Goal: Information Seeking & Learning: Check status

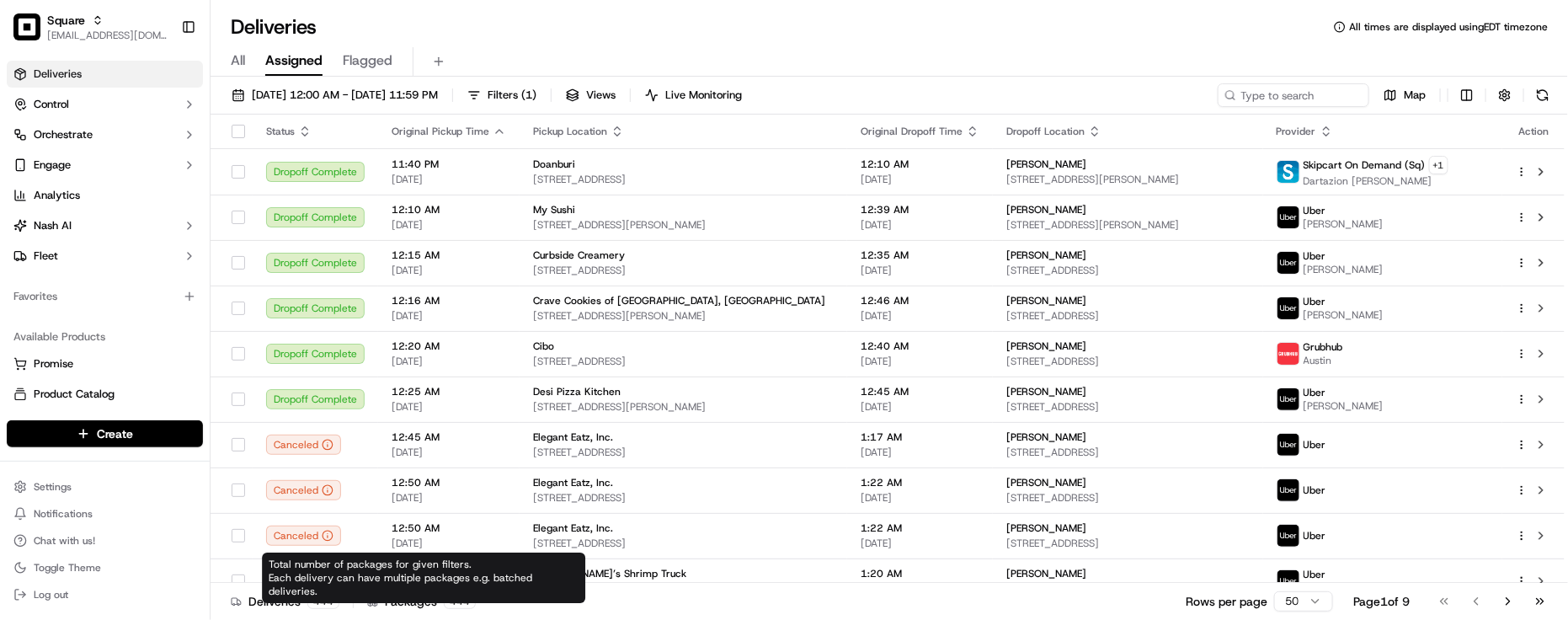
click at [384, 616] on div "Deliveries 444 Packages 444 Rows per page 50 Page 1 of 9 Go to first page Go to…" at bounding box center [889, 601] width 1358 height 38
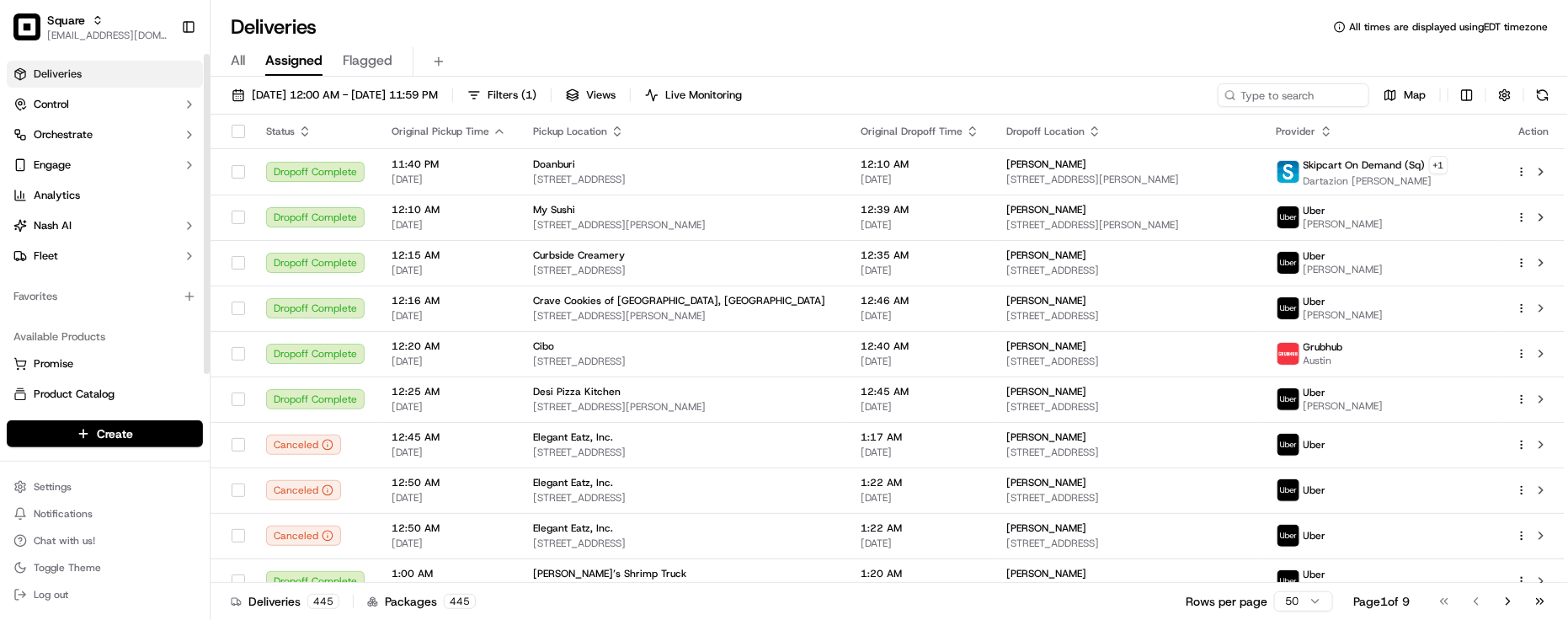
click at [133, 309] on div "Favorites" at bounding box center [104, 297] width 196 height 27
drag, startPoint x: 409, startPoint y: 27, endPoint x: 419, endPoint y: 5, distance: 24.2
click at [409, 27] on div "Deliveries All times are displayed using EDT timezone" at bounding box center [889, 27] width 1358 height 27
click at [380, 29] on div "Deliveries All times are displayed using EDT timezone" at bounding box center [889, 27] width 1358 height 27
click at [452, 21] on div "Deliveries All times are displayed using EDT timezone" at bounding box center [889, 27] width 1358 height 27
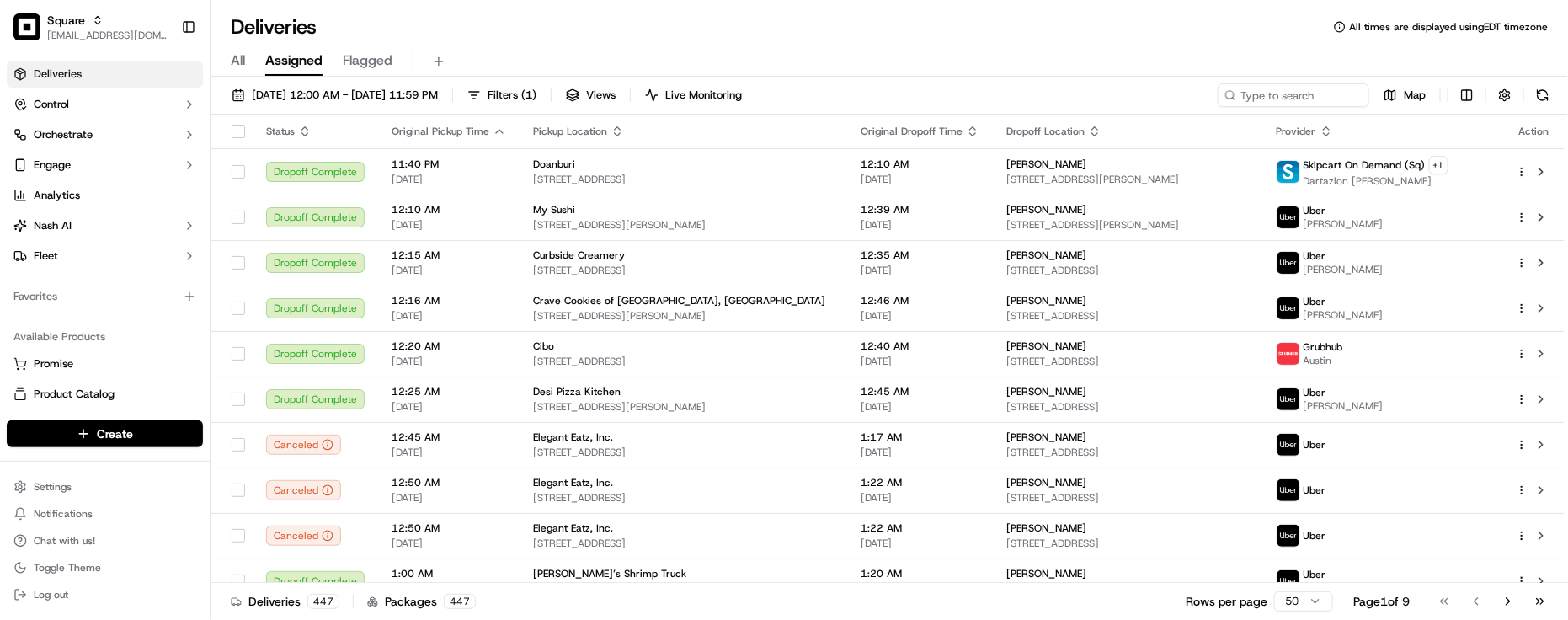
click at [457, 7] on div "Deliveries All times are displayed using EDT timezone All Assigned Flagged [DAT…" at bounding box center [889, 310] width 1358 height 620
click at [1302, 90] on input at bounding box center [1268, 96] width 202 height 24
paste input "5240568"
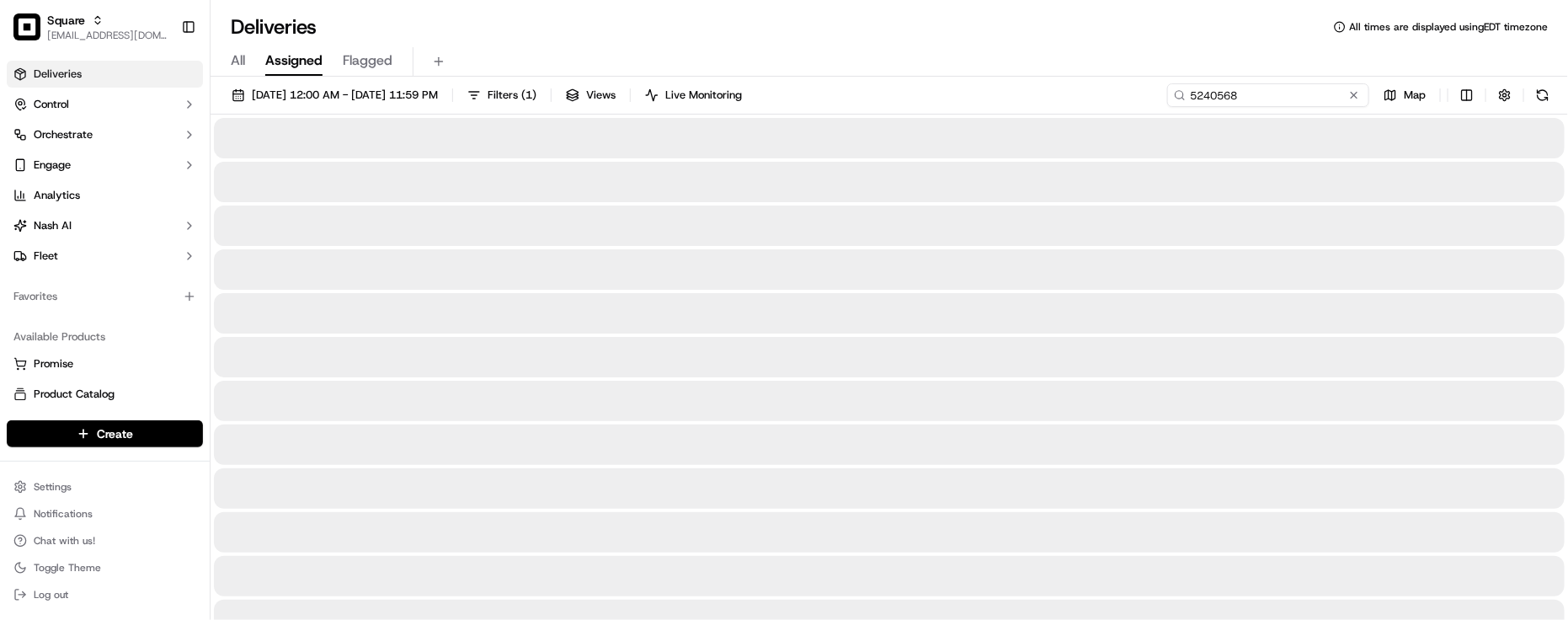
type input "5240568"
click at [1201, 35] on div "Deliveries All times are displayed using EDT timezone" at bounding box center [889, 27] width 1358 height 27
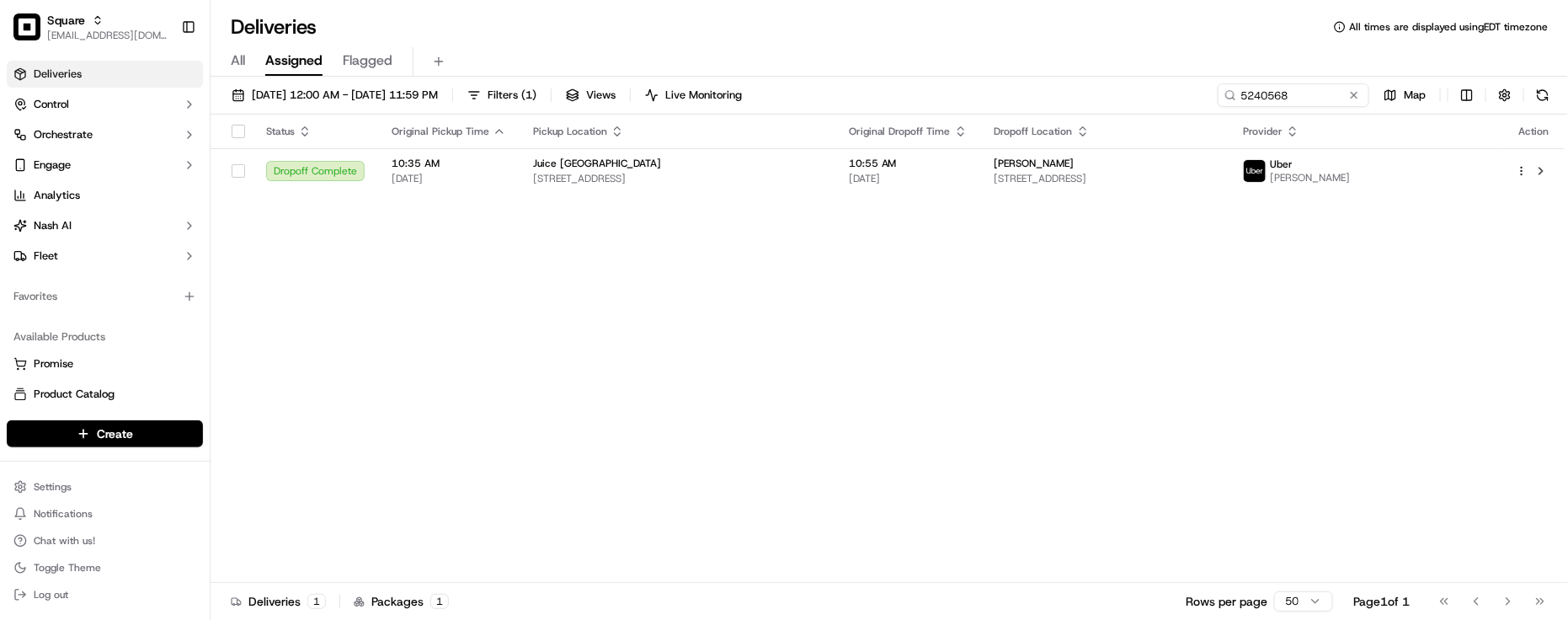
click at [827, 429] on div "Status Original Pickup Time Pickup Location Original Dropoff Time Dropoff Locat…" at bounding box center [887, 349] width 1354 height 469
click at [1024, 162] on td "[PERSON_NAME] [STREET_ADDRESS]" at bounding box center [1105, 170] width 249 height 45
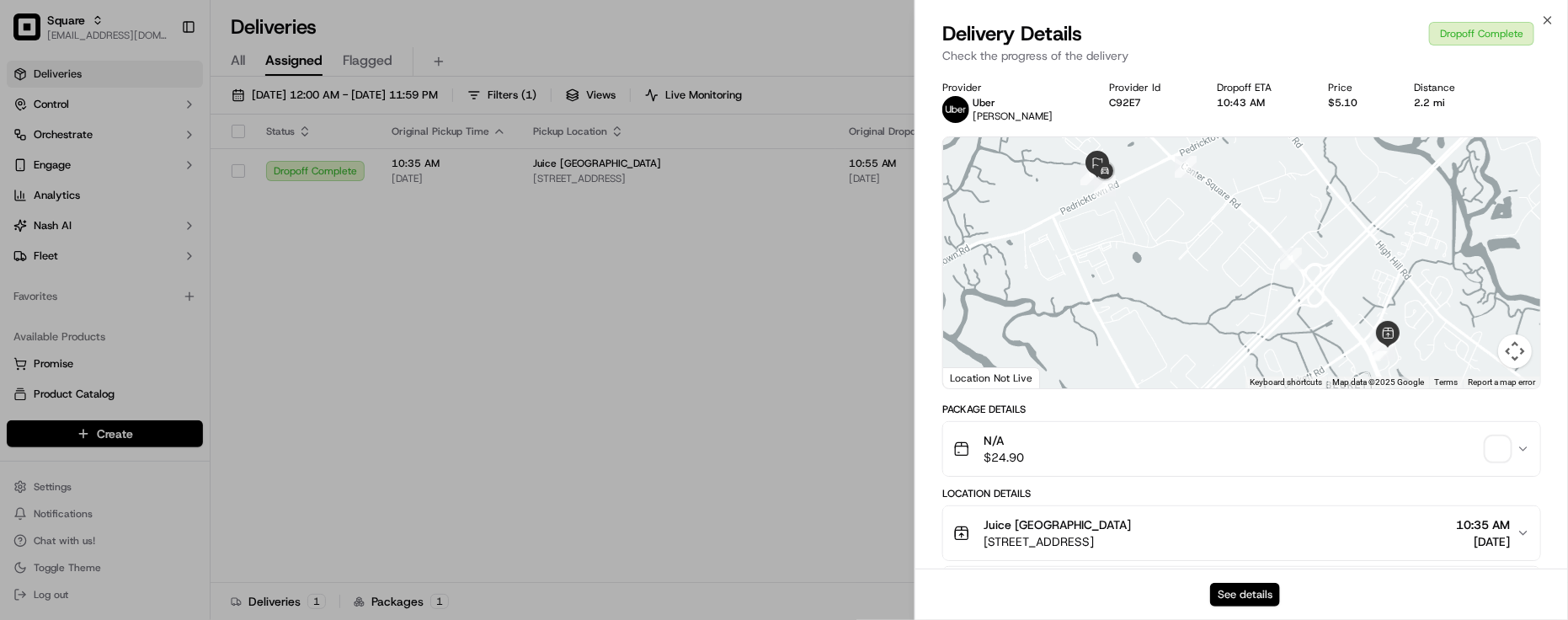
click at [1244, 584] on button "See details" at bounding box center [1245, 595] width 70 height 24
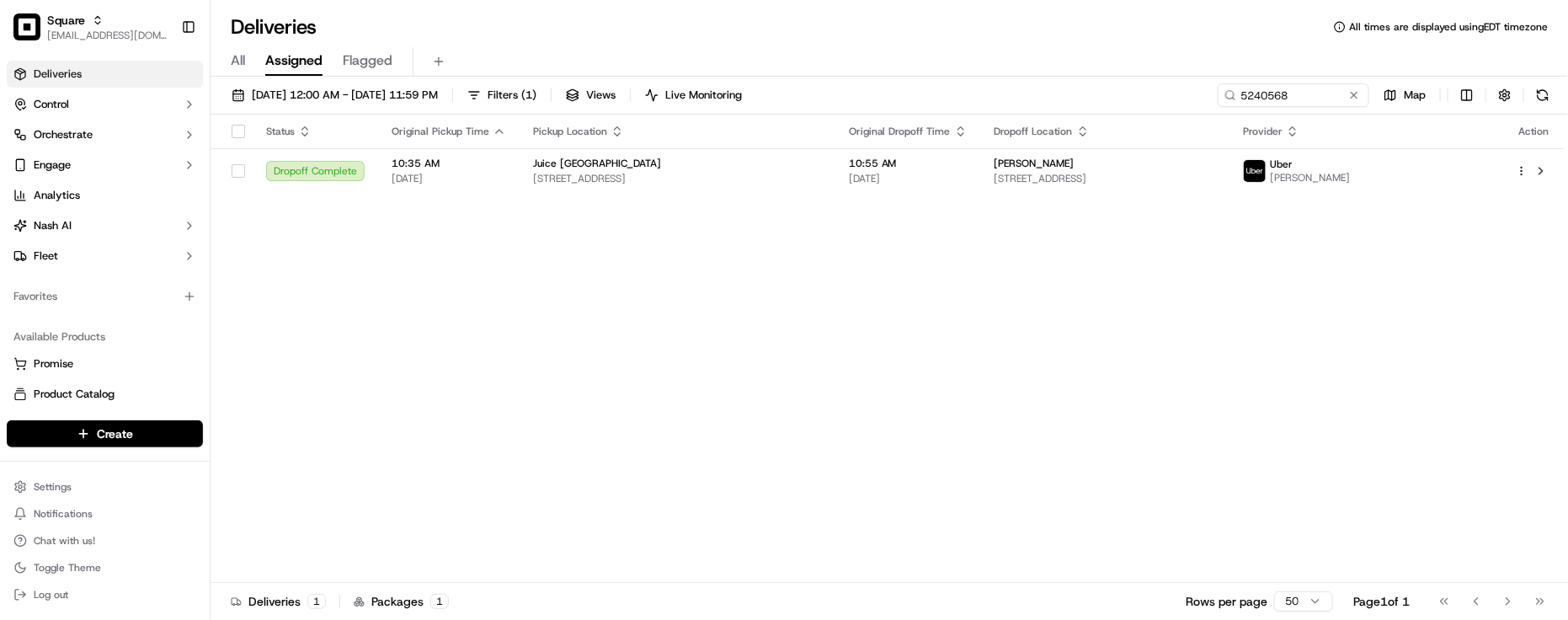
click at [730, 410] on div "Status Original Pickup Time Pickup Location Original Dropoff Time Dropoff Locat…" at bounding box center [887, 349] width 1354 height 469
click at [1358, 98] on button at bounding box center [1354, 95] width 17 height 17
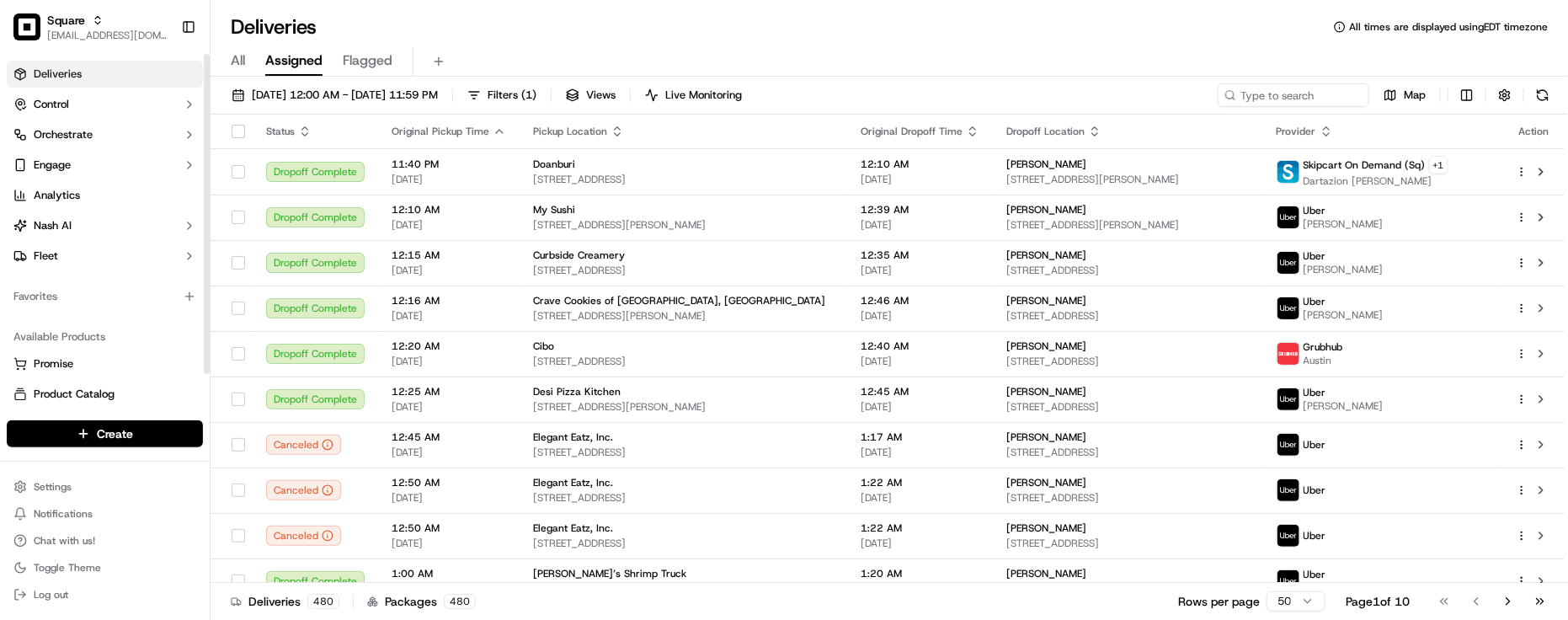
click at [74, 314] on div "Favorites" at bounding box center [104, 296] width 209 height 40
click at [358, 20] on div "Deliveries All times are displayed using EDT timezone" at bounding box center [889, 27] width 1358 height 27
click at [392, 30] on div "Deliveries All times are displayed using EDT timezone" at bounding box center [889, 27] width 1358 height 27
click at [416, 6] on div "Deliveries All times are displayed using EDT timezone All Assigned Flagged [DAT…" at bounding box center [889, 310] width 1358 height 620
click at [135, 317] on div "Available Products Promise Product Catalog Returns" at bounding box center [104, 381] width 209 height 128
